Goal: Obtain resource: Download file/media

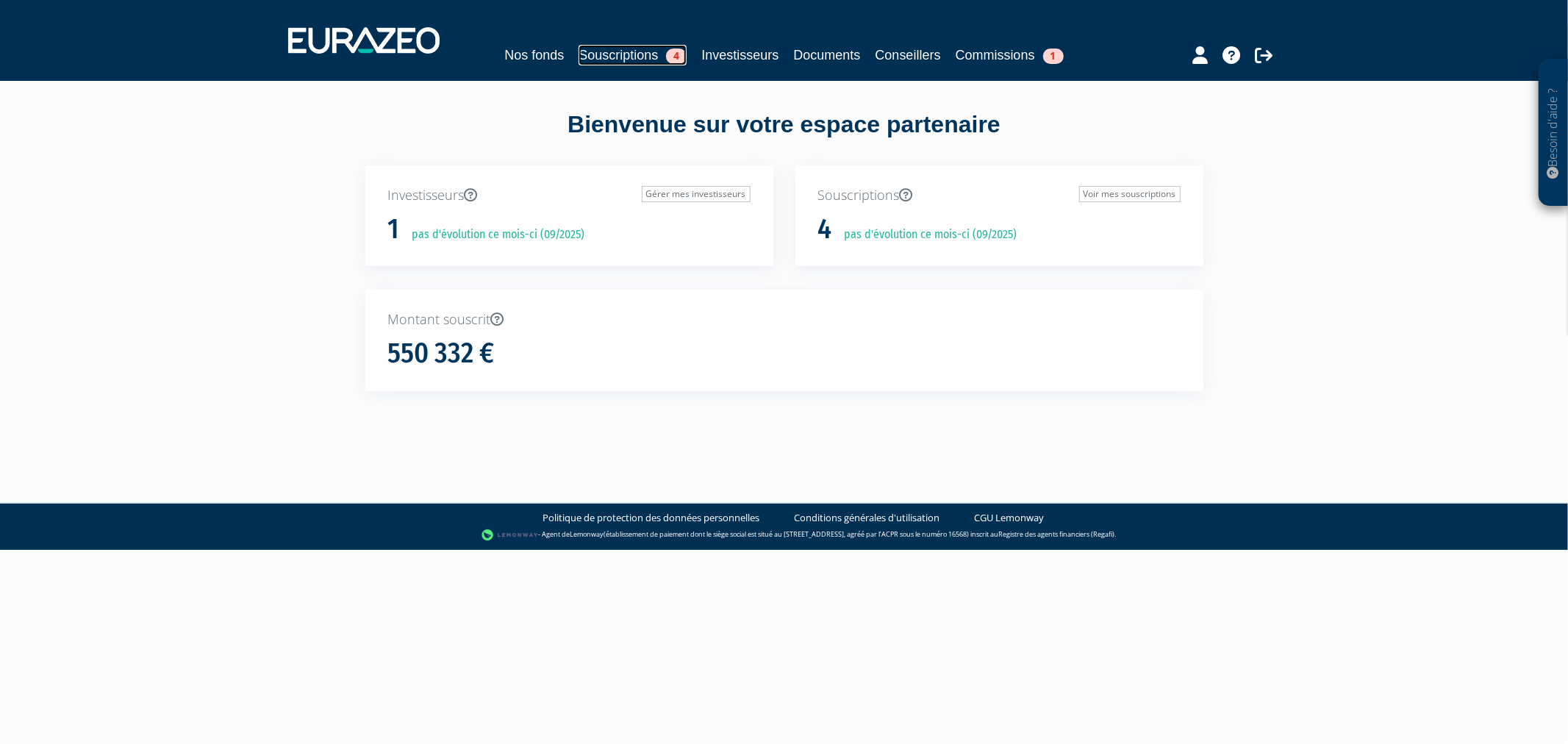
click at [622, 63] on link "Souscriptions 4" at bounding box center [632, 55] width 108 height 21
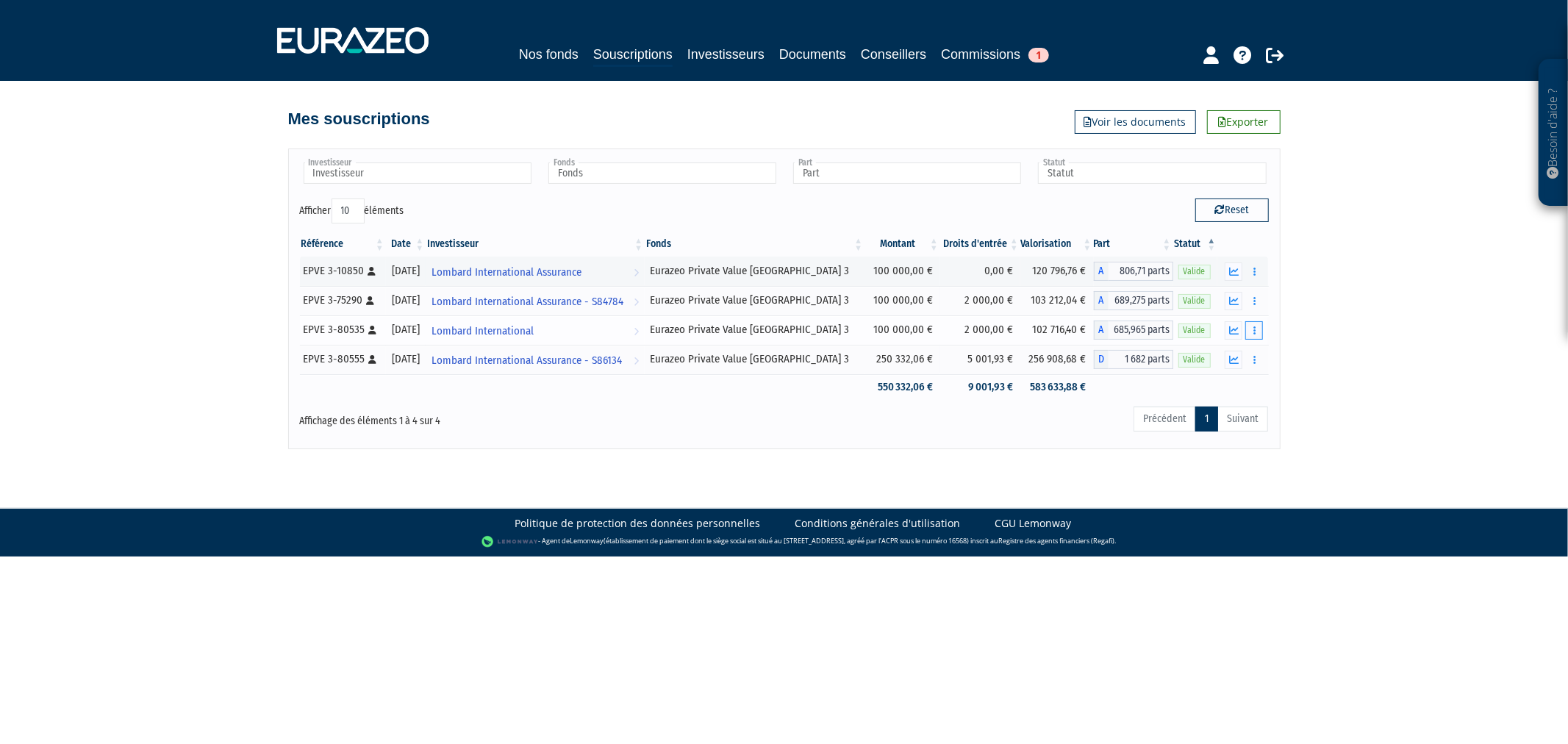
click at [1247, 331] on button "button" at bounding box center [1254, 330] width 18 height 18
click at [1251, 329] on button "button" at bounding box center [1254, 330] width 18 height 18
click at [1230, 331] on icon "button" at bounding box center [1234, 331] width 10 height 10
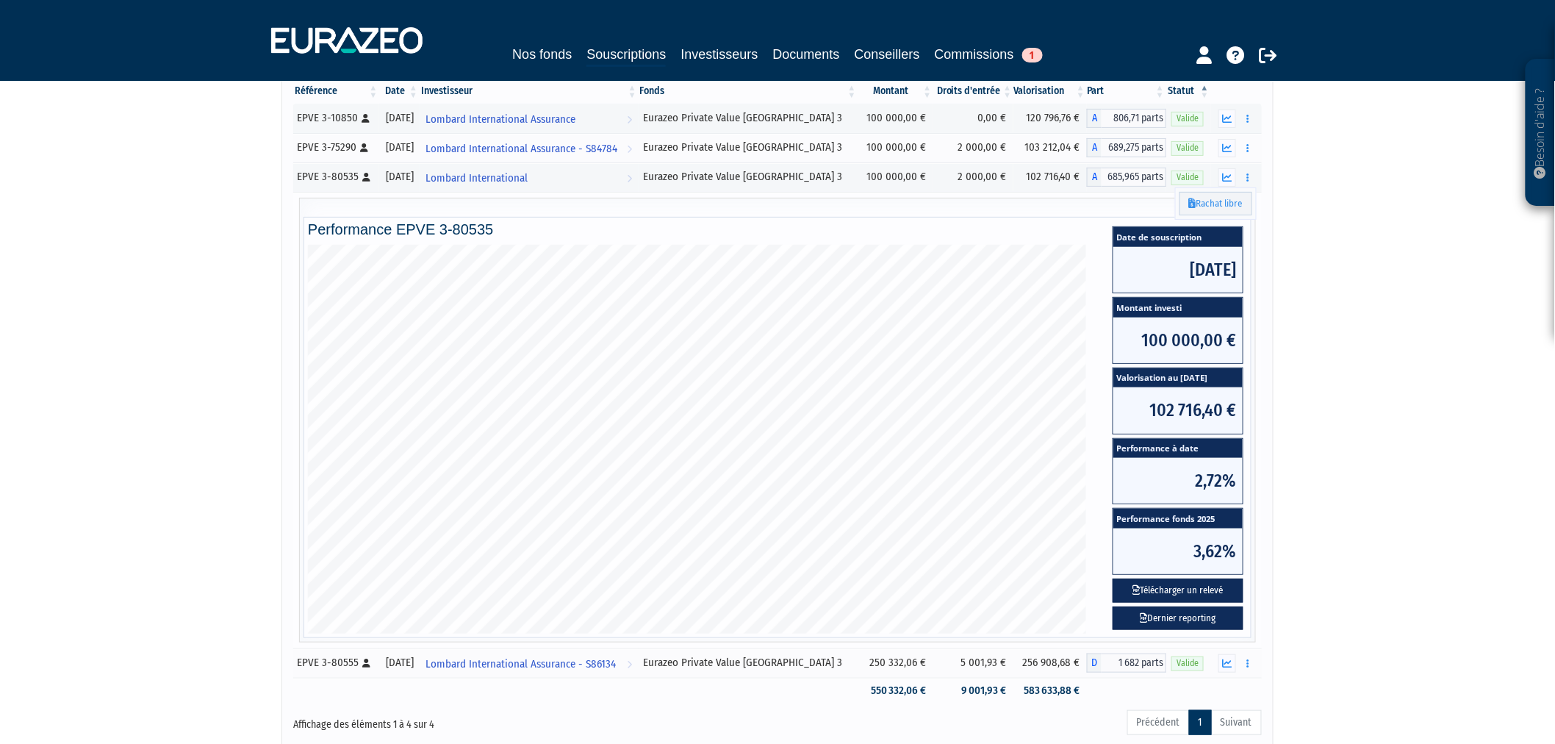
scroll to position [82, 0]
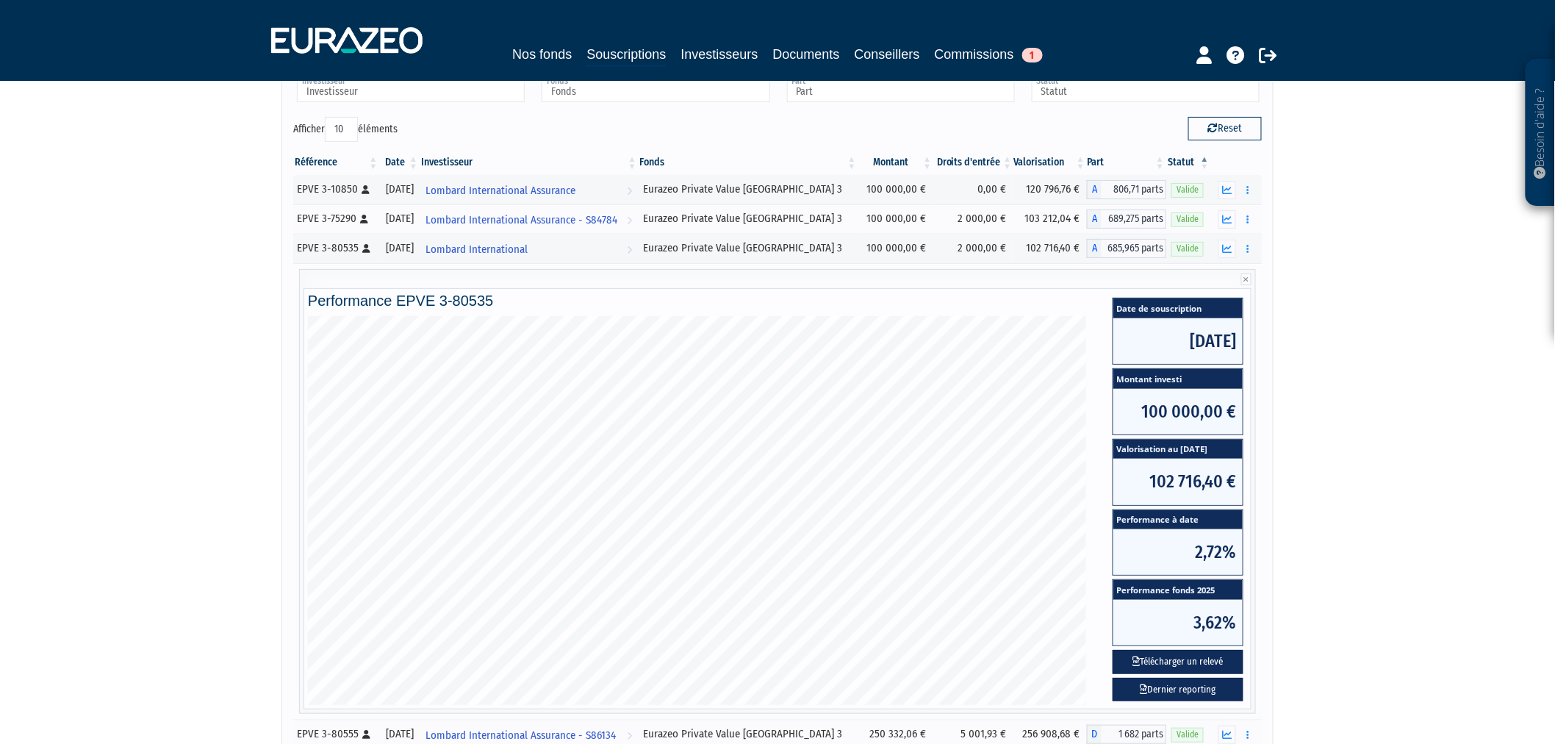
click at [1302, 246] on div "Besoin d'aide ? × J'ai besoin d'aide Si vous avez une question à propos du fonc…" at bounding box center [777, 371] width 1555 height 906
click at [1176, 659] on button "Télécharger un relevé" at bounding box center [1178, 662] width 131 height 24
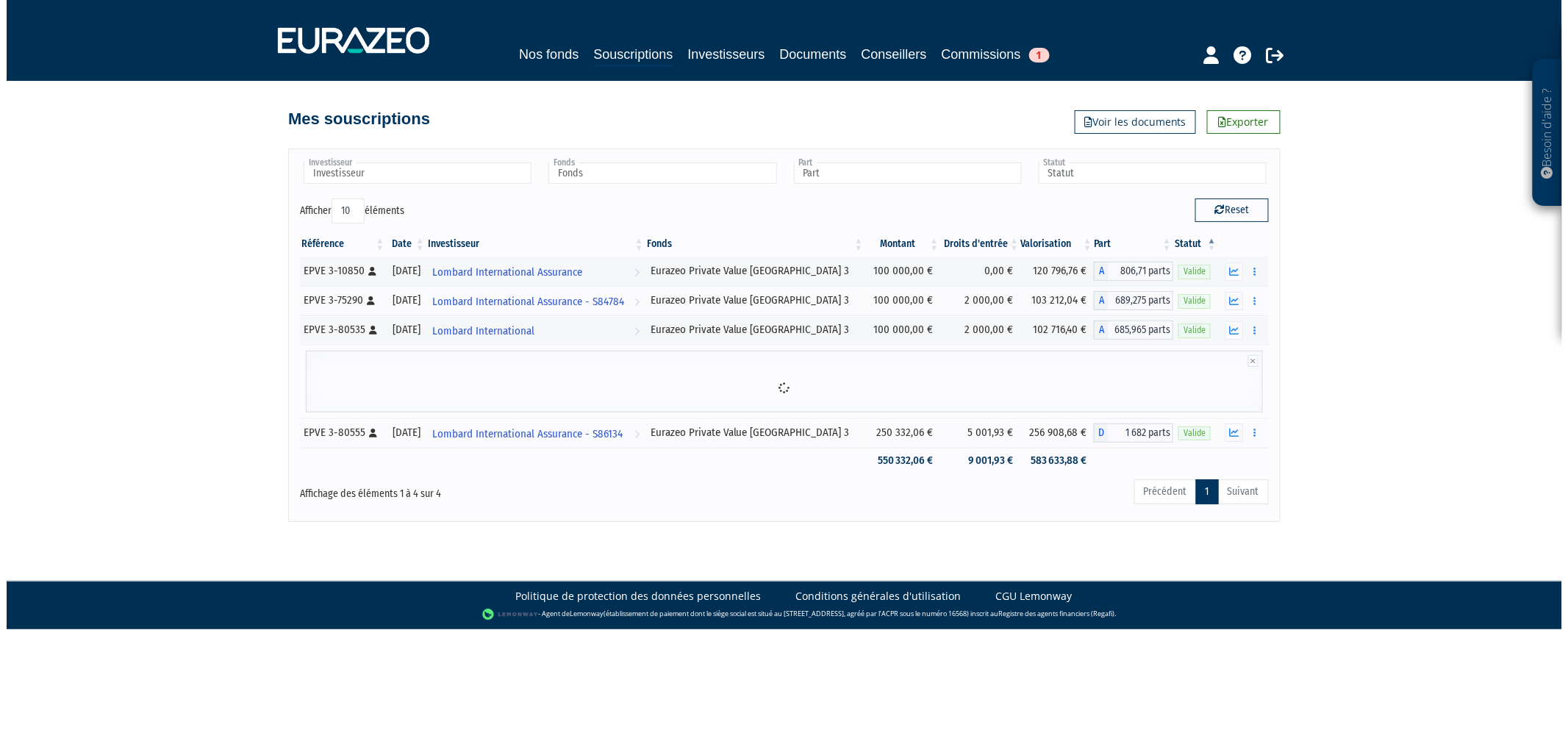
scroll to position [0, 0]
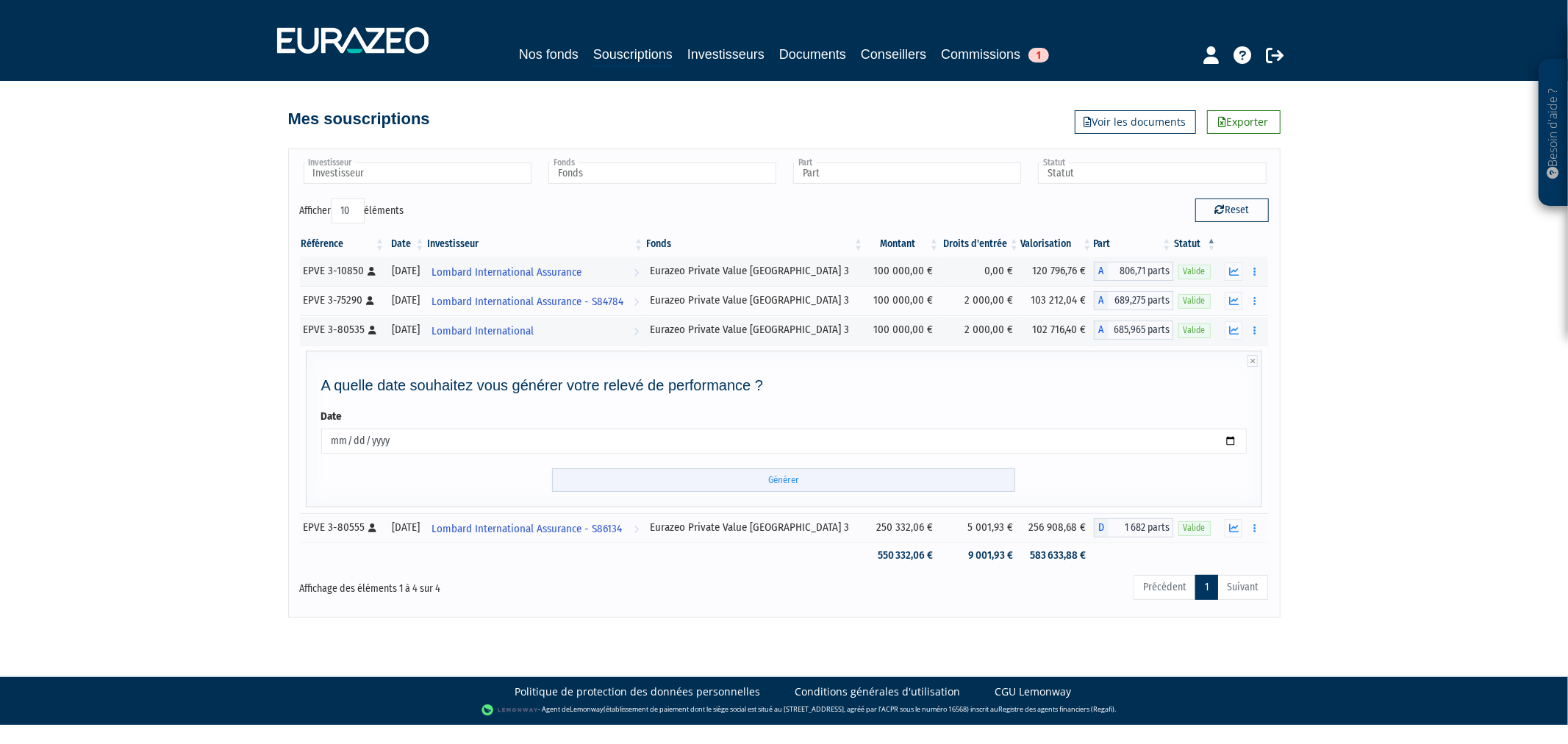
click at [847, 489] on input "Générer" at bounding box center [783, 480] width 463 height 24
